Goal: Information Seeking & Learning: Compare options

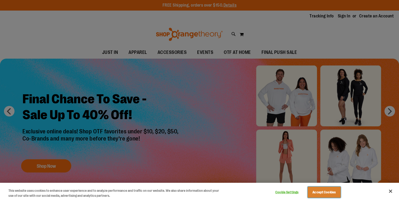
click at [327, 195] on button "Accept Cookies" at bounding box center [324, 192] width 33 height 11
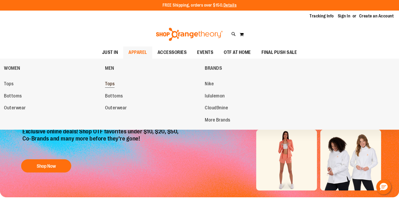
click at [114, 86] on span "Tops" at bounding box center [110, 84] width 10 height 7
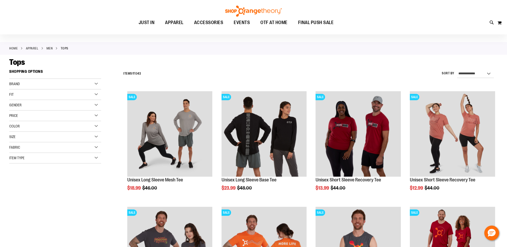
scroll to position [20, 0]
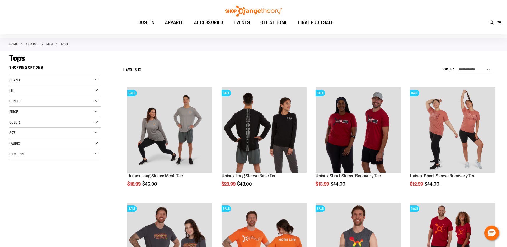
click at [86, 122] on div "Color" at bounding box center [55, 122] width 92 height 11
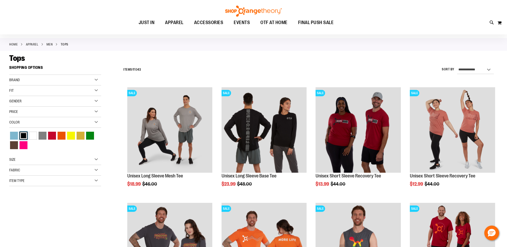
click at [24, 136] on div "Black" at bounding box center [24, 136] width 8 height 8
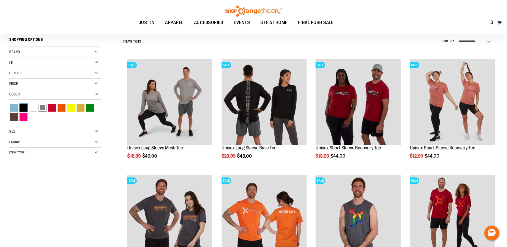
scroll to position [49, 0]
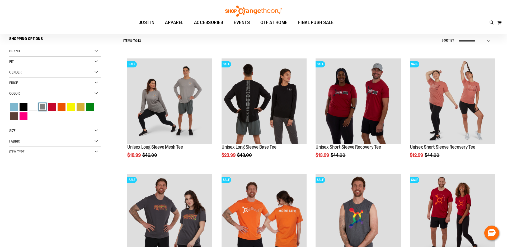
click at [43, 108] on div "Grey" at bounding box center [43, 107] width 8 height 8
click at [22, 105] on div "Black" at bounding box center [24, 107] width 8 height 8
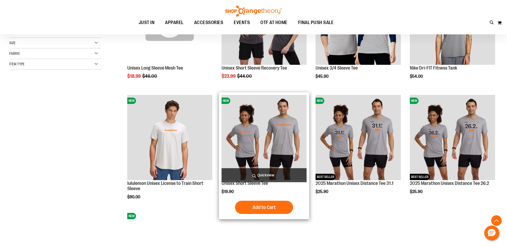
scroll to position [125, 0]
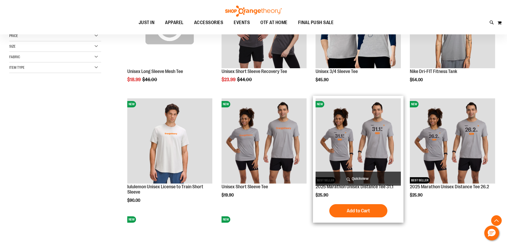
click at [359, 179] on span "Quickview" at bounding box center [358, 178] width 85 height 14
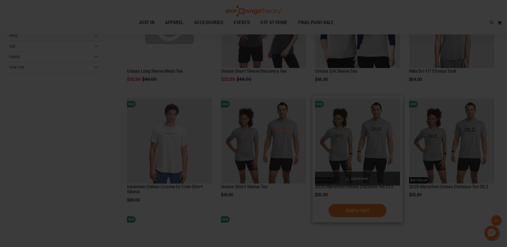
scroll to position [0, 0]
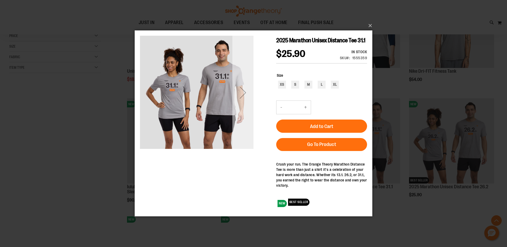
click at [242, 91] on div "Next" at bounding box center [242, 92] width 21 height 21
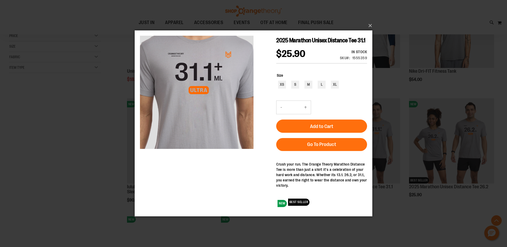
click at [399, 77] on div "×" at bounding box center [253, 123] width 507 height 247
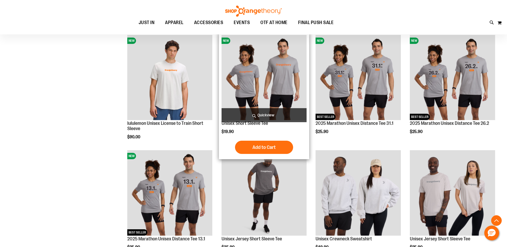
scroll to position [192, 0]
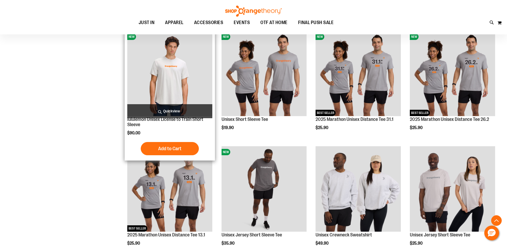
click at [170, 104] on span "Quickview" at bounding box center [169, 111] width 85 height 14
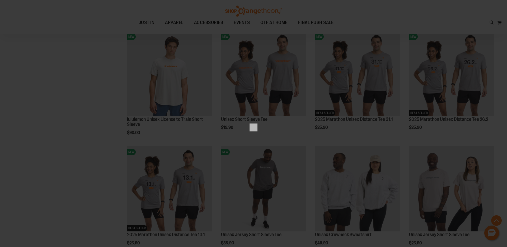
scroll to position [0, 0]
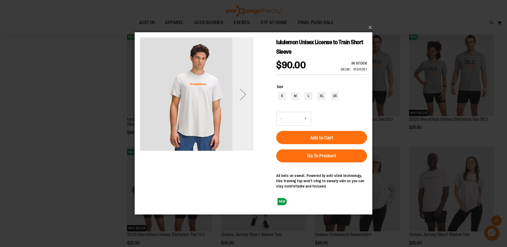
click at [246, 101] on div "Next" at bounding box center [242, 94] width 21 height 21
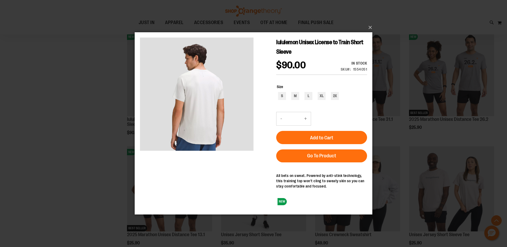
click at [390, 22] on div "×" at bounding box center [253, 123] width 507 height 247
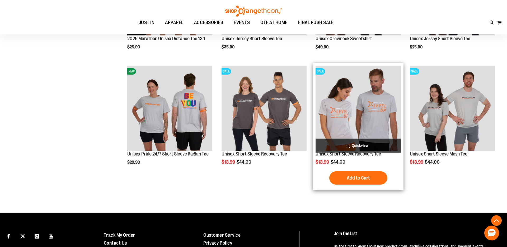
scroll to position [260, 0]
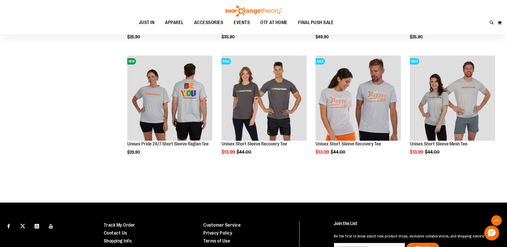
scroll to position [398, 0]
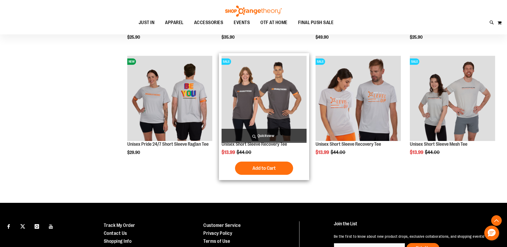
click at [276, 135] on span "Quickview" at bounding box center [264, 136] width 85 height 14
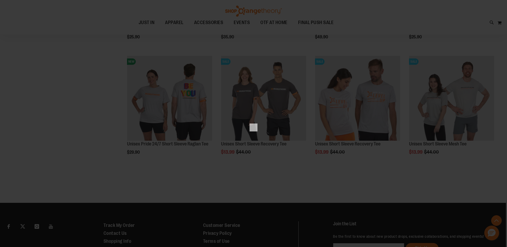
scroll to position [0, 0]
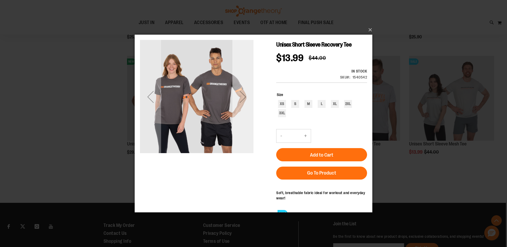
click at [244, 98] on div "Next" at bounding box center [242, 96] width 21 height 21
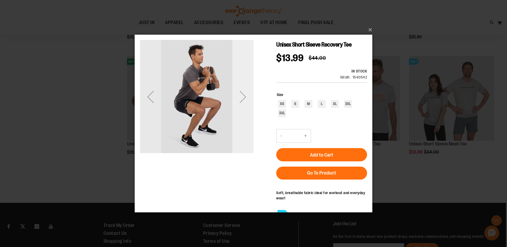
click at [244, 98] on div "Next" at bounding box center [242, 96] width 21 height 21
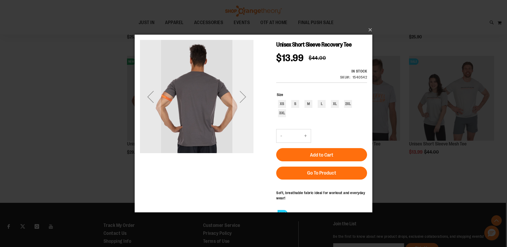
click at [244, 98] on div "Next" at bounding box center [242, 96] width 21 height 21
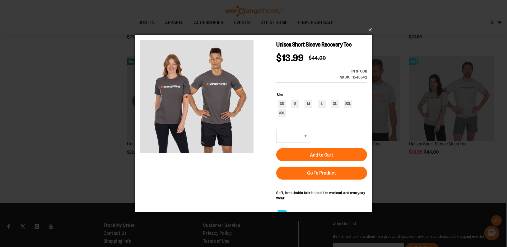
click at [399, 44] on div "×" at bounding box center [253, 123] width 507 height 247
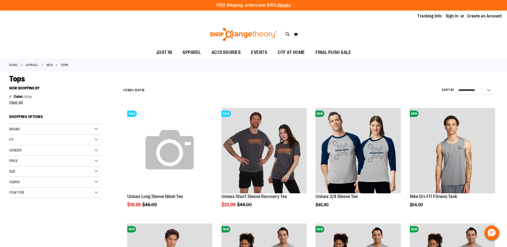
click at [11, 96] on link "Remove This Item" at bounding box center [10, 95] width 3 height 5
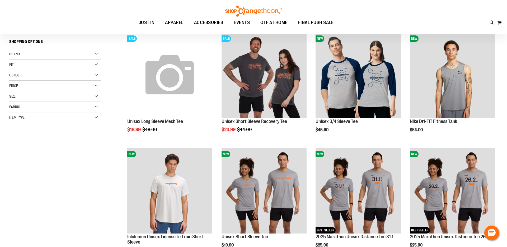
scroll to position [83, 0]
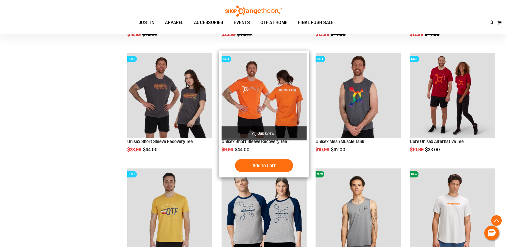
scroll to position [176, 0]
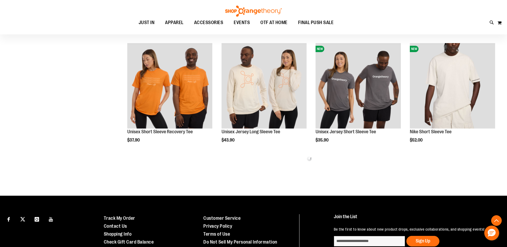
scroll to position [641, 0]
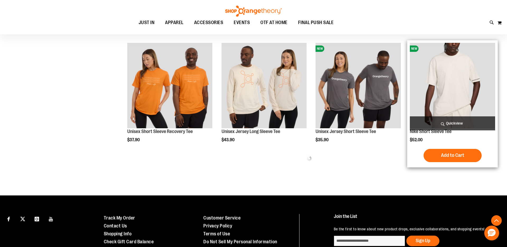
click at [399, 120] on span "Quickview" at bounding box center [452, 123] width 85 height 14
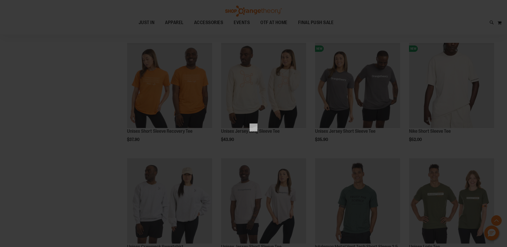
scroll to position [0, 0]
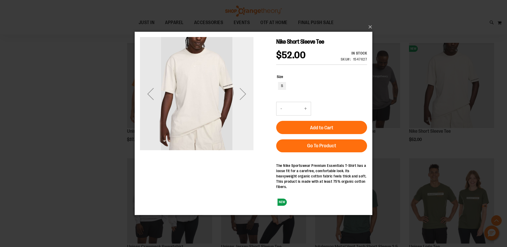
click at [245, 94] on div "Next" at bounding box center [242, 93] width 21 height 21
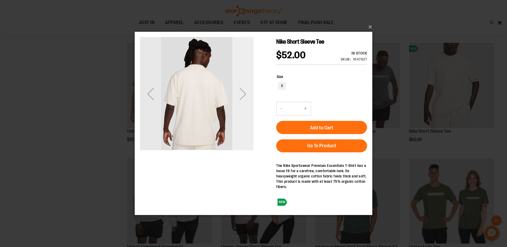
click at [245, 94] on div "Next" at bounding box center [242, 93] width 21 height 21
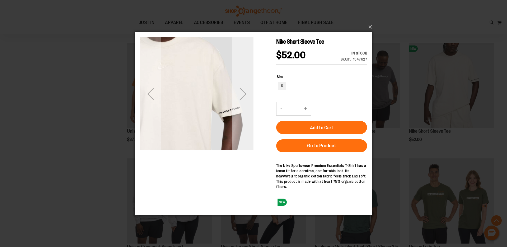
click at [245, 95] on div "Next" at bounding box center [242, 93] width 21 height 21
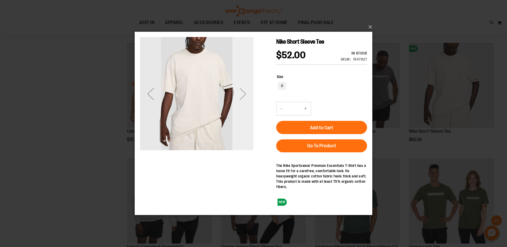
click at [246, 95] on div "Next" at bounding box center [242, 93] width 21 height 21
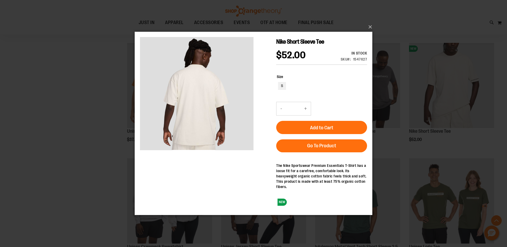
click at [399, 106] on div "×" at bounding box center [253, 123] width 507 height 247
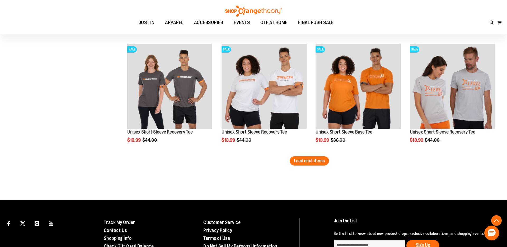
scroll to position [987, 0]
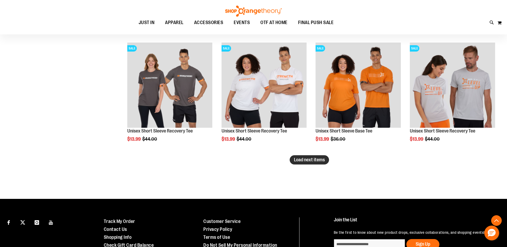
click at [326, 162] on button "Load next items" at bounding box center [309, 159] width 39 height 9
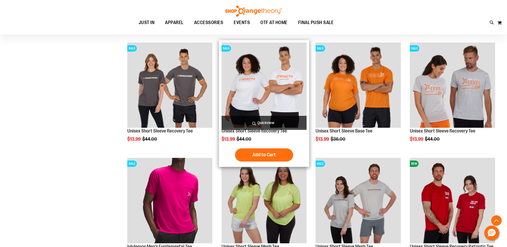
click at [293, 122] on span "Quickview" at bounding box center [264, 123] width 85 height 14
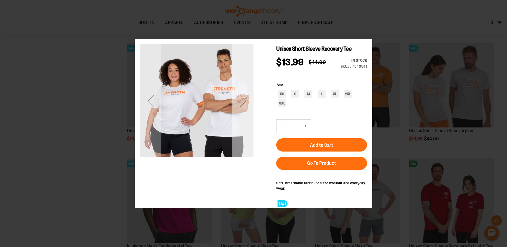
click at [244, 107] on div "Next" at bounding box center [242, 100] width 21 height 21
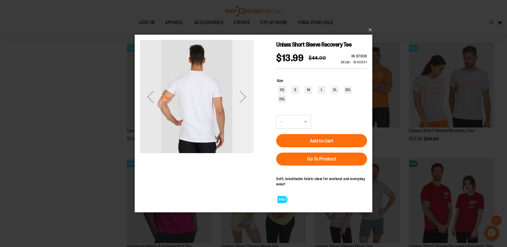
click at [244, 98] on div "Next" at bounding box center [242, 96] width 21 height 21
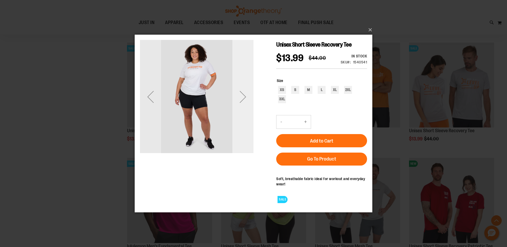
click at [244, 98] on div "Next" at bounding box center [242, 96] width 21 height 21
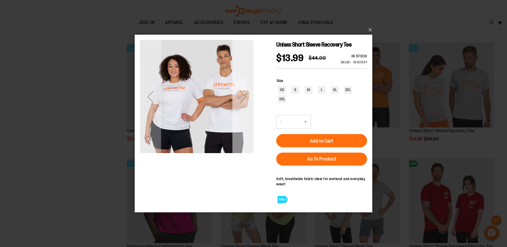
click at [244, 98] on div "Next" at bounding box center [242, 96] width 21 height 21
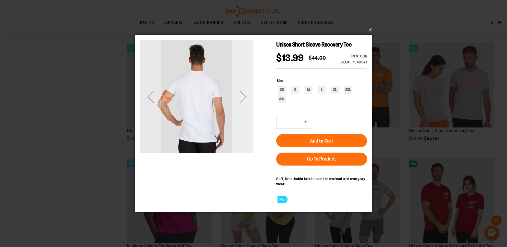
click at [246, 98] on div "Next" at bounding box center [242, 96] width 21 height 21
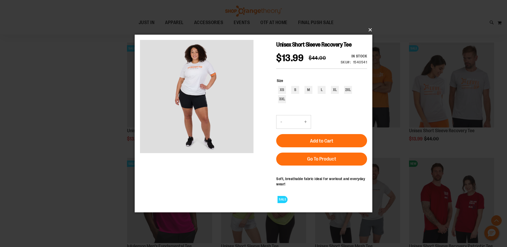
click at [368, 30] on button "×" at bounding box center [255, 30] width 238 height 12
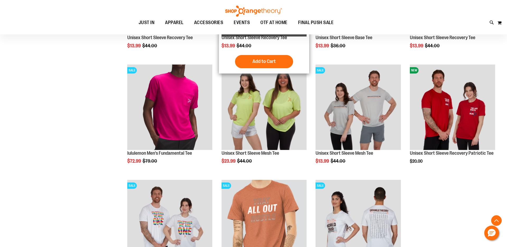
scroll to position [1081, 0]
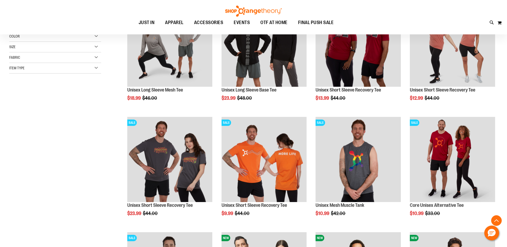
scroll to position [92, 0]
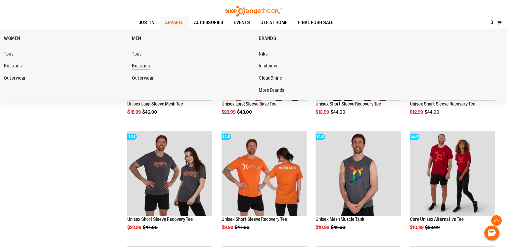
click at [146, 65] on span "Bottoms" at bounding box center [141, 66] width 18 height 7
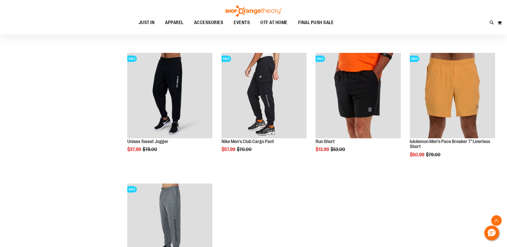
scroll to position [179, 0]
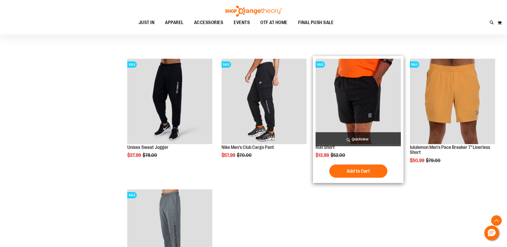
click at [353, 141] on span "Quickview" at bounding box center [358, 139] width 85 height 14
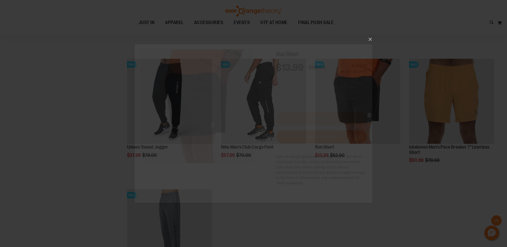
scroll to position [0, 0]
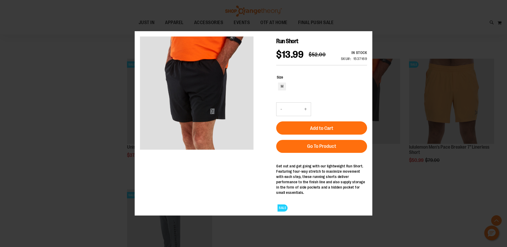
click at [395, 28] on div "×" at bounding box center [253, 123] width 507 height 247
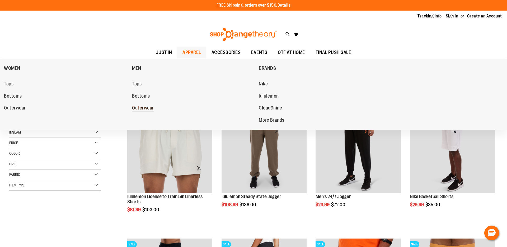
click at [144, 111] on span "Outerwear" at bounding box center [143, 108] width 22 height 7
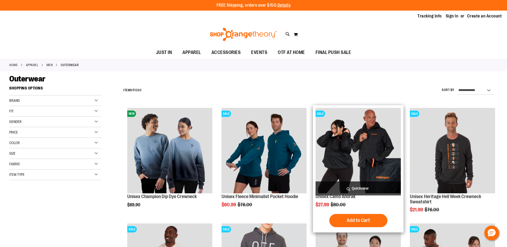
click at [365, 187] on span "Quickview" at bounding box center [358, 188] width 85 height 14
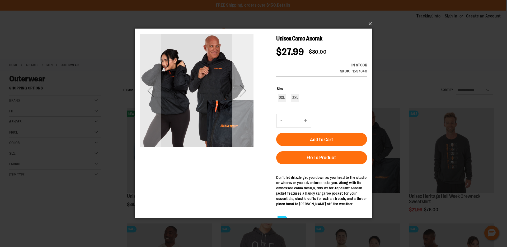
click at [241, 89] on div "Next" at bounding box center [242, 90] width 21 height 21
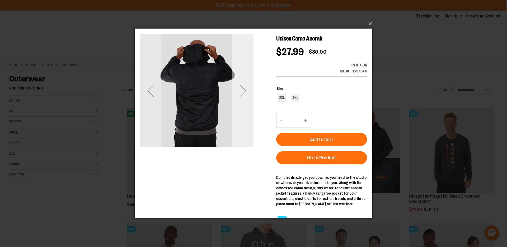
click at [241, 89] on div "Next" at bounding box center [242, 90] width 21 height 21
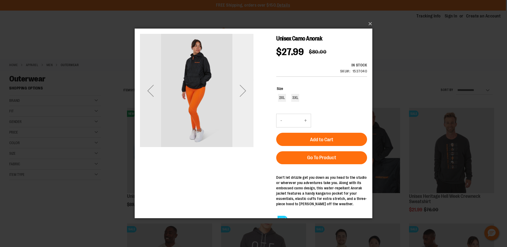
click at [241, 89] on div "Next" at bounding box center [242, 90] width 21 height 21
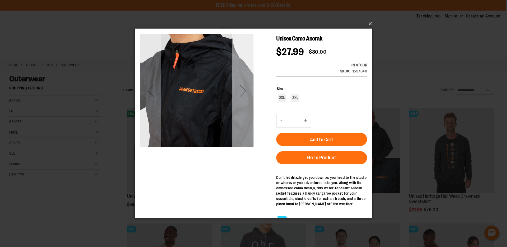
click at [241, 90] on div "Next" at bounding box center [242, 90] width 21 height 21
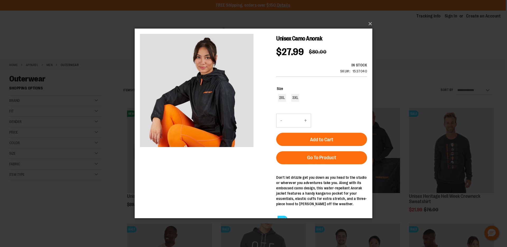
click at [384, 47] on div "×" at bounding box center [253, 123] width 507 height 247
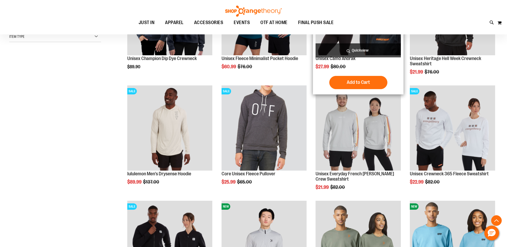
scroll to position [138, 0]
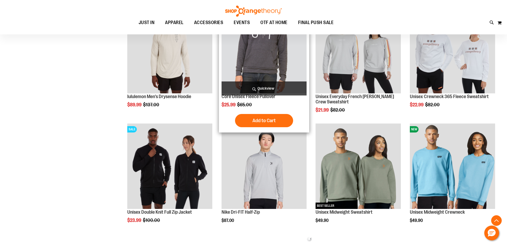
scroll to position [215, 0]
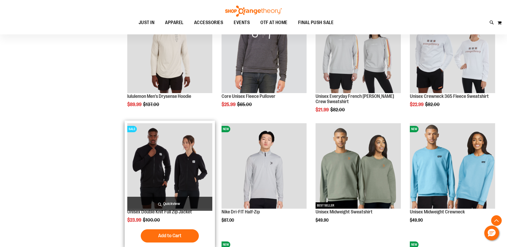
click at [187, 199] on span "Quickview" at bounding box center [169, 204] width 85 height 14
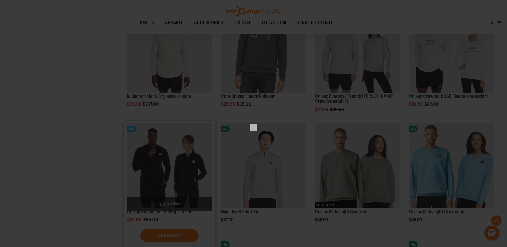
scroll to position [0, 0]
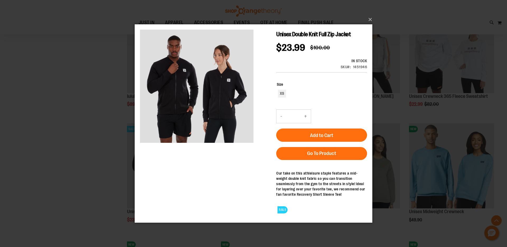
click at [402, 24] on div "×" at bounding box center [253, 123] width 507 height 247
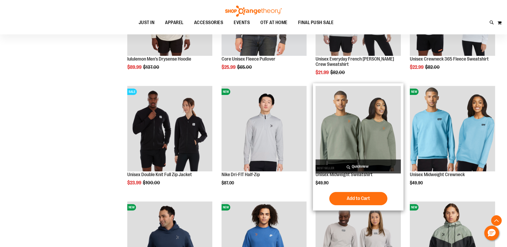
scroll to position [250, 0]
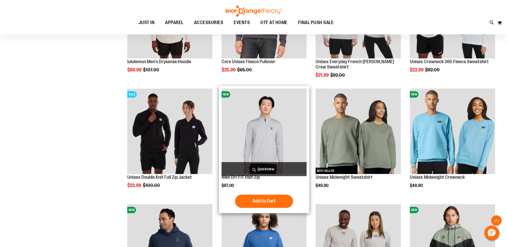
click at [285, 168] on span "Quickview" at bounding box center [264, 169] width 85 height 14
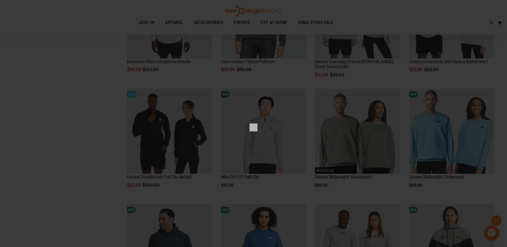
scroll to position [0, 0]
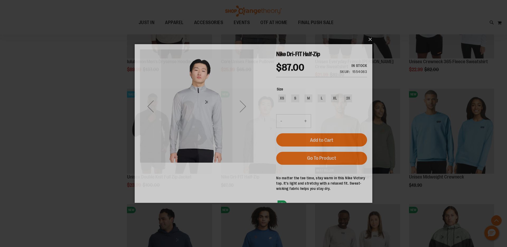
click at [405, 71] on div "×" at bounding box center [253, 123] width 507 height 247
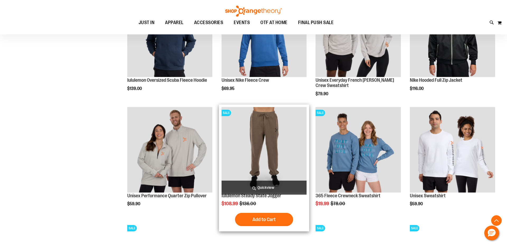
scroll to position [462, 0]
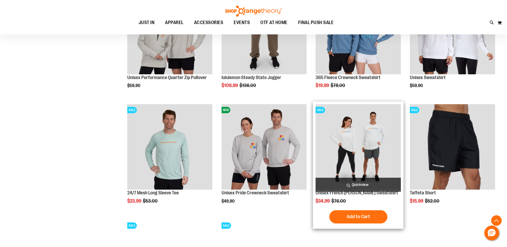
scroll to position [579, 0]
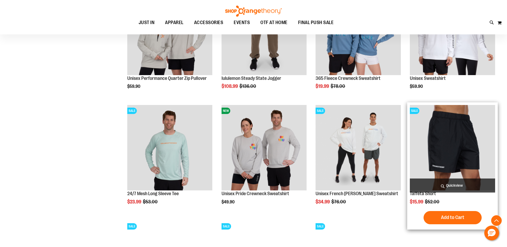
click at [470, 184] on span "Quickview" at bounding box center [452, 185] width 85 height 14
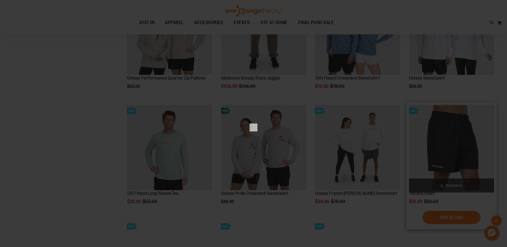
scroll to position [0, 0]
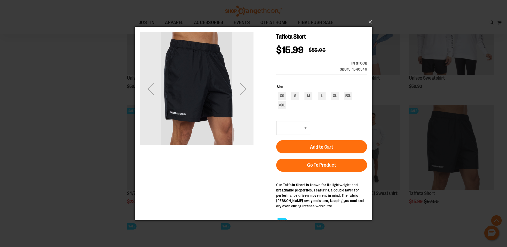
click at [244, 92] on div "Next" at bounding box center [242, 88] width 21 height 21
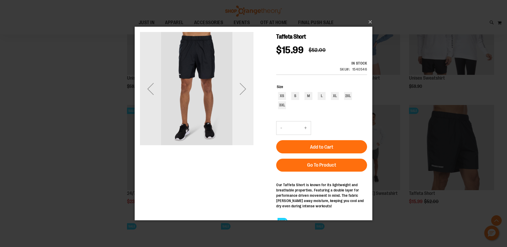
click at [244, 92] on div "Next" at bounding box center [242, 88] width 21 height 21
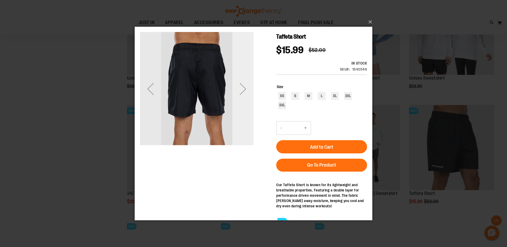
click at [244, 92] on div "Next" at bounding box center [242, 88] width 21 height 21
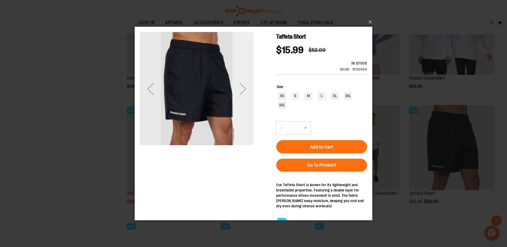
click at [244, 93] on div "Next" at bounding box center [242, 88] width 21 height 21
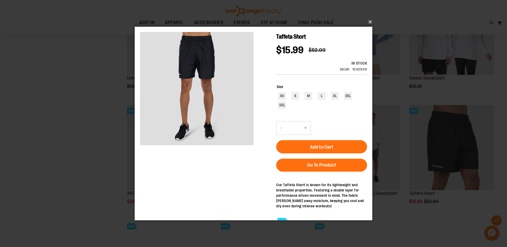
click at [369, 21] on button "×" at bounding box center [255, 22] width 238 height 12
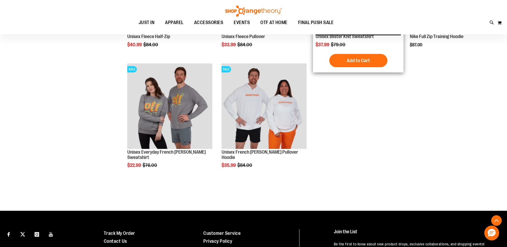
scroll to position [850, 0]
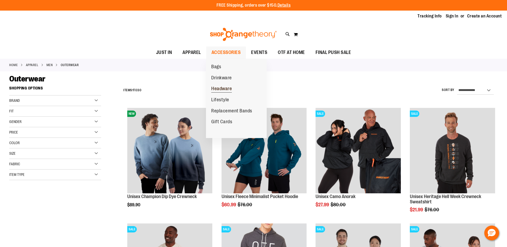
click at [225, 89] on span "Headware" at bounding box center [221, 89] width 21 height 7
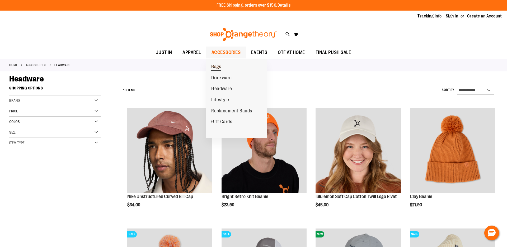
click at [216, 65] on span "Bags" at bounding box center [216, 67] width 10 height 7
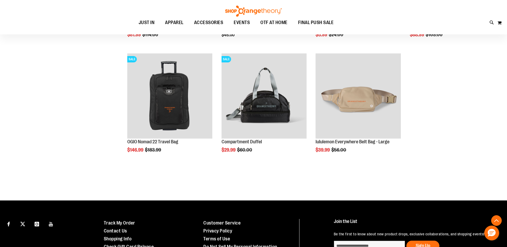
scroll to position [268, 0]
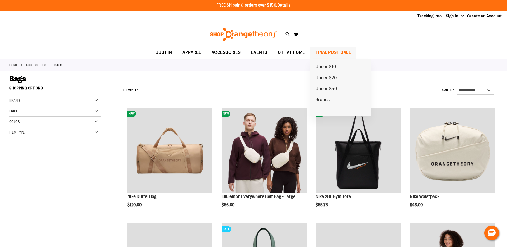
click at [333, 53] on span "FINAL PUSH SALE" at bounding box center [334, 52] width 36 height 12
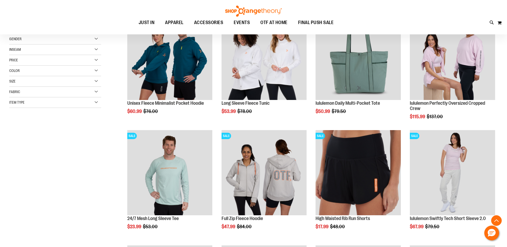
scroll to position [92, 0]
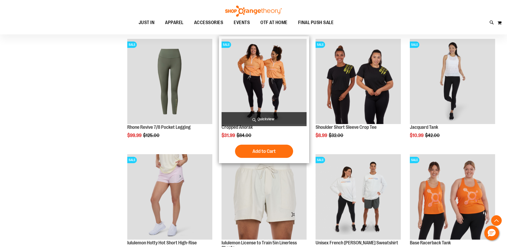
scroll to position [409, 0]
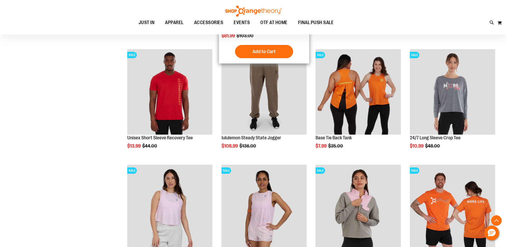
scroll to position [634, 0]
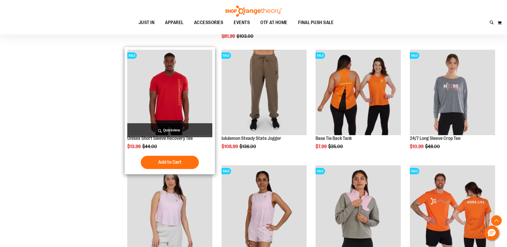
click at [155, 128] on span "Quickview" at bounding box center [169, 130] width 85 height 14
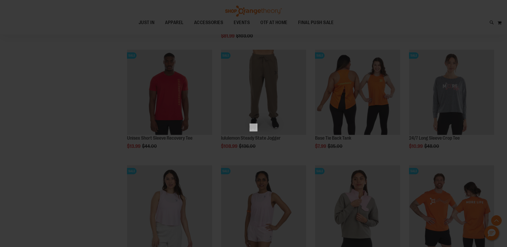
scroll to position [0, 0]
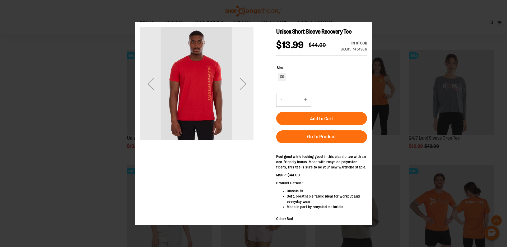
click at [247, 82] on div "Next" at bounding box center [242, 83] width 21 height 21
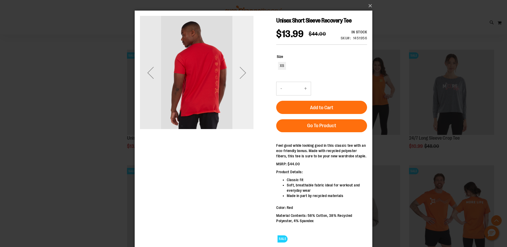
click at [247, 81] on div "Next" at bounding box center [242, 72] width 21 height 21
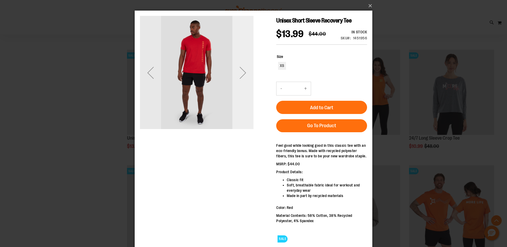
click at [246, 80] on div "Next" at bounding box center [242, 72] width 21 height 21
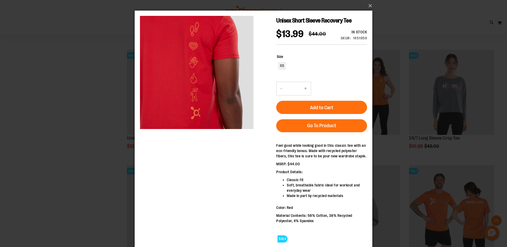
click at [379, 27] on div "×" at bounding box center [253, 123] width 507 height 247
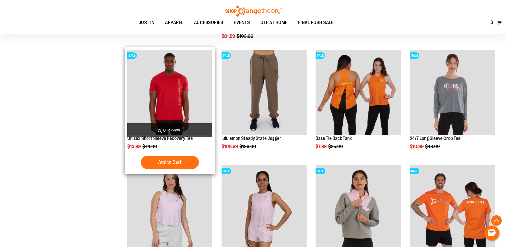
click at [189, 123] on span "Quickview" at bounding box center [169, 130] width 85 height 14
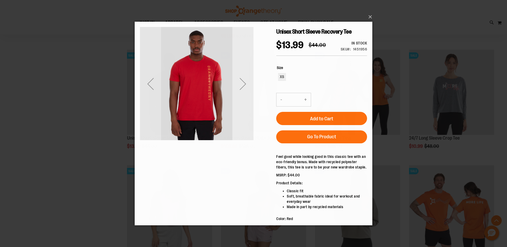
click at [239, 83] on div "Next" at bounding box center [242, 83] width 21 height 21
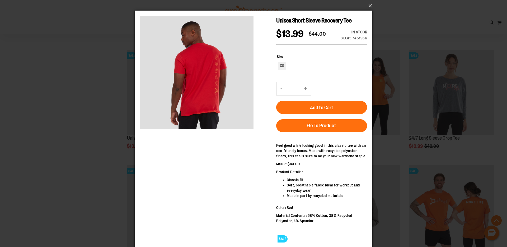
click at [416, 27] on div "×" at bounding box center [253, 123] width 507 height 247
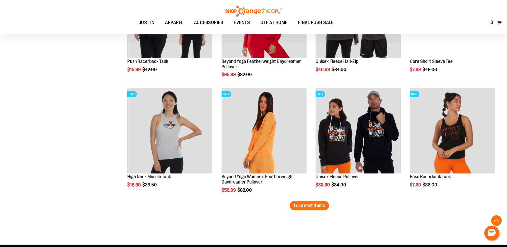
scroll to position [941, 0]
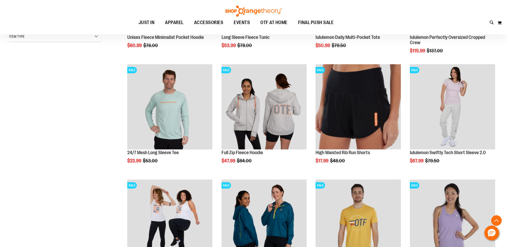
scroll to position [39, 0]
